Goal: Task Accomplishment & Management: Manage account settings

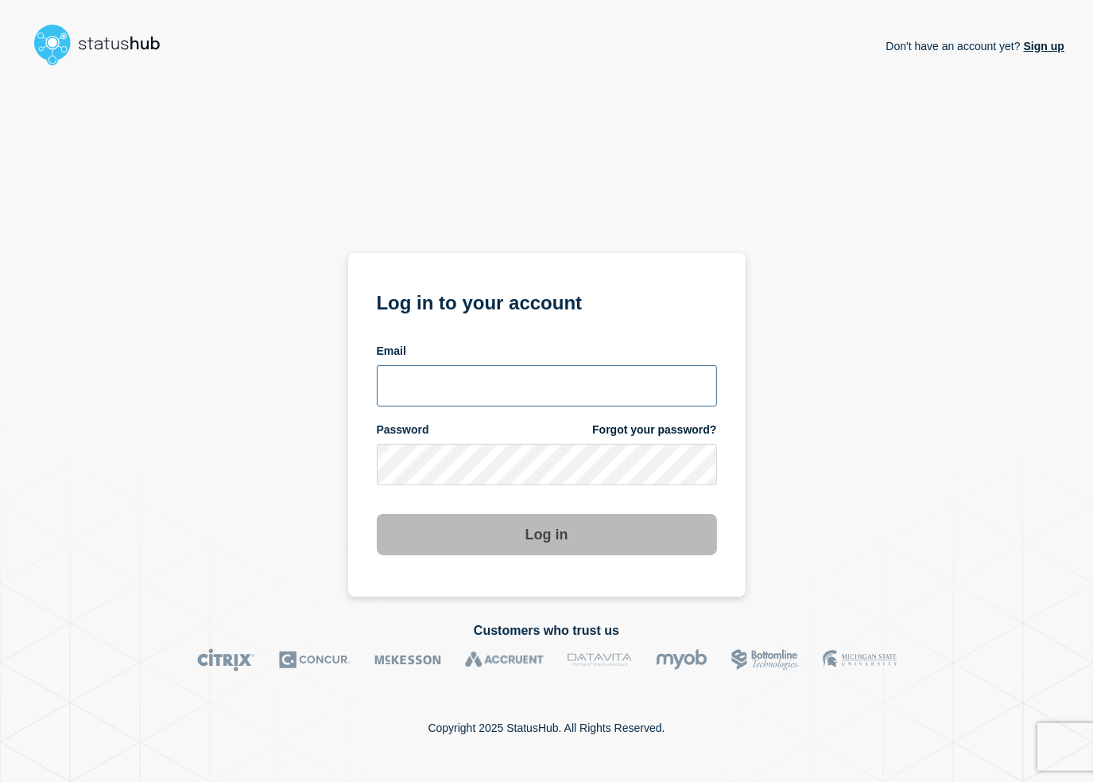
type input "[PERSON_NAME][EMAIL_ADDRESS][PERSON_NAME][DOMAIN_NAME]"
click at [561, 540] on button "Log in" at bounding box center [547, 534] width 340 height 41
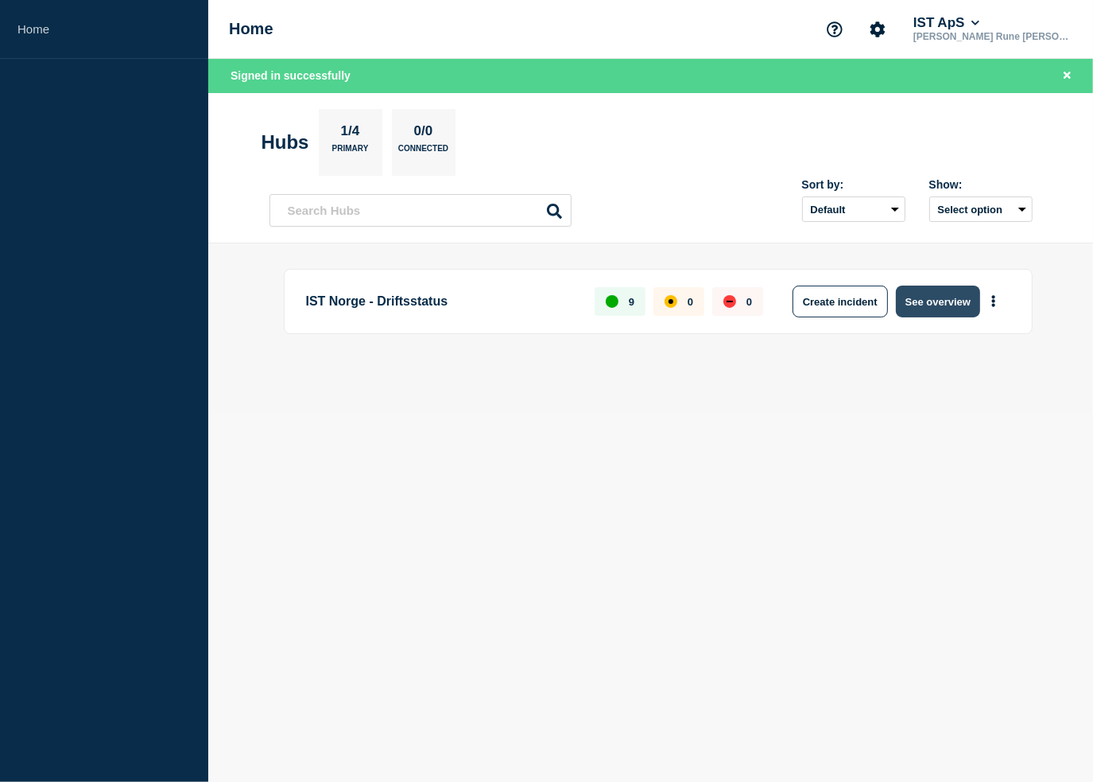
click at [925, 305] on button "See overview" at bounding box center [938, 301] width 84 height 32
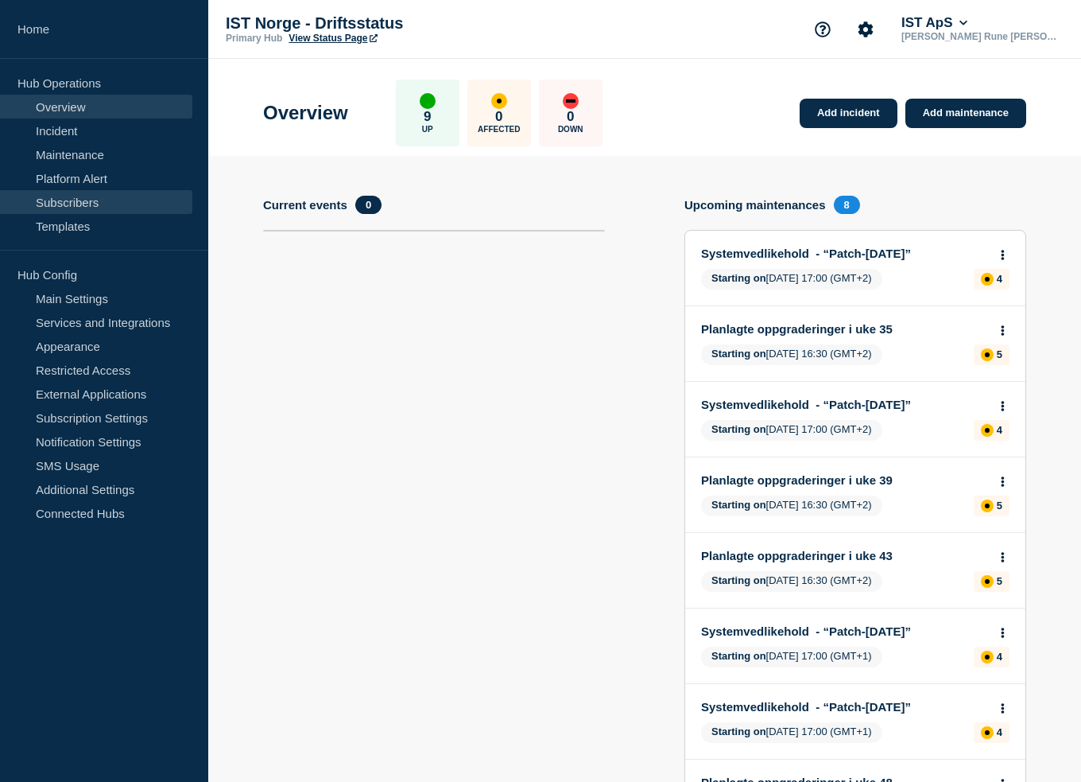
click at [64, 195] on link "Subscribers" at bounding box center [96, 202] width 192 height 24
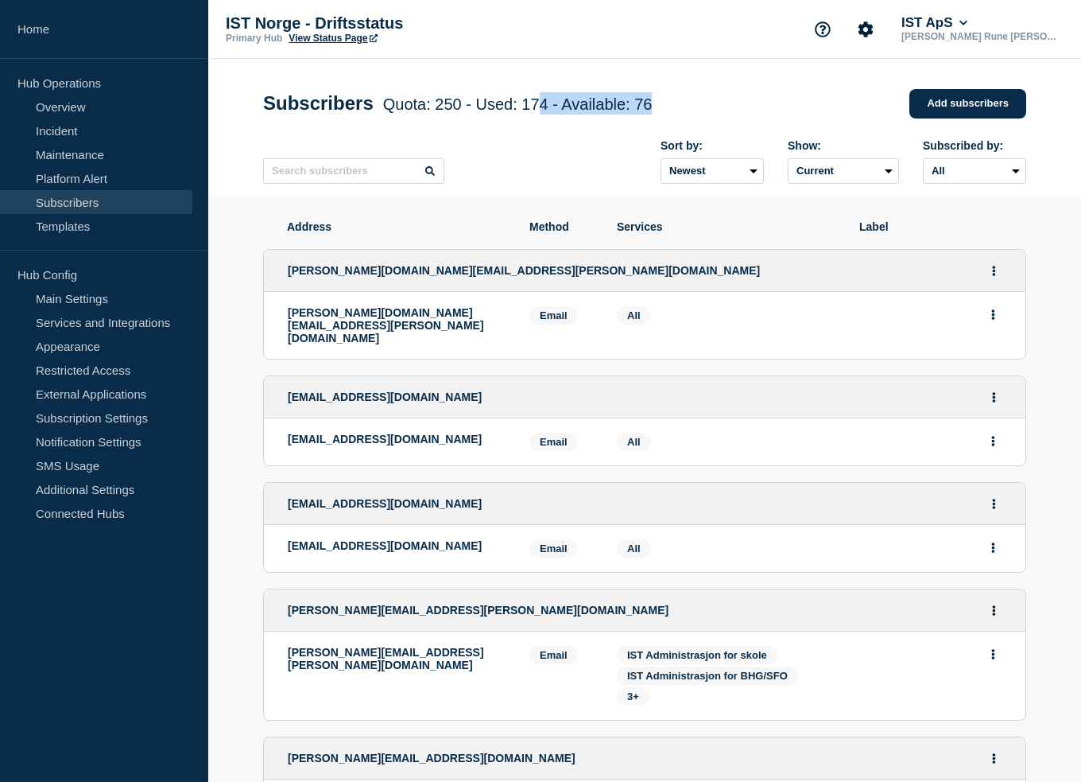
drag, startPoint x: 557, startPoint y: 107, endPoint x: 671, endPoint y: 113, distance: 113.9
click at [653, 113] on span "Quota: 250 - Used: 174 - Available: 76" at bounding box center [518, 103] width 270 height 17
click at [689, 103] on div "Subscribers Quota: 250 - Used: 174 - Available: 76 Quota Used Available 250 174…" at bounding box center [644, 104] width 763 height 48
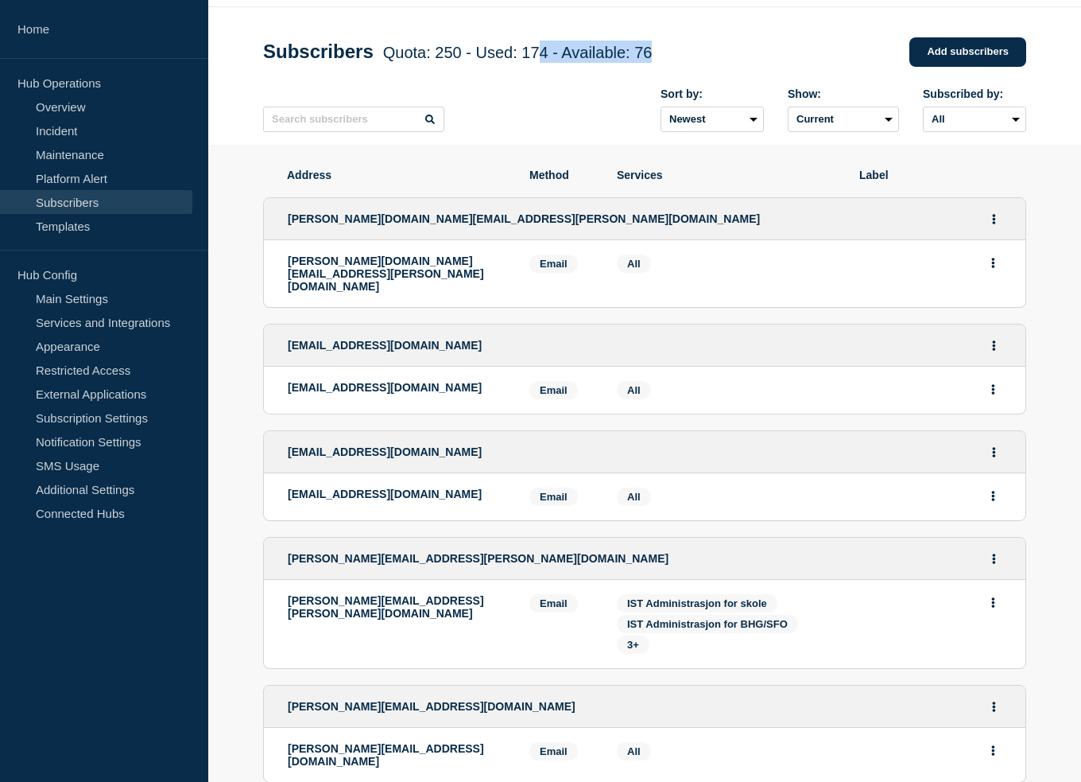
scroll to position [80, 0]
